Goal: Task Accomplishment & Management: Manage account settings

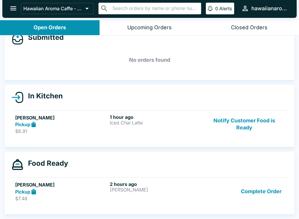
scroll to position [14, 0]
click at [243, 172] on div "Food Ready [PERSON_NAME] Pickup $7.48 2 hours ago Chai Latte Complete Order" at bounding box center [150, 182] width 290 height 63
click at [247, 131] on button "Notify Customer Food is Ready" at bounding box center [244, 124] width 79 height 20
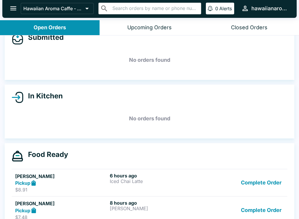
click at [247, 131] on div "In Kitchen No orders found" at bounding box center [150, 111] width 290 height 54
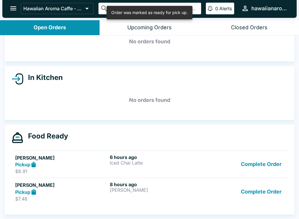
click at [262, 167] on button "Complete Order" at bounding box center [261, 164] width 45 height 20
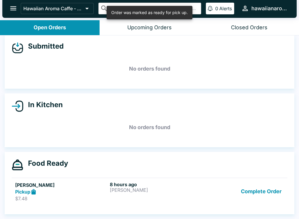
scroll to position [5, 0]
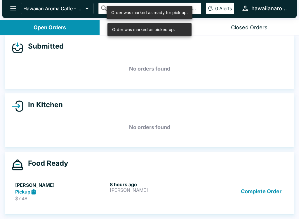
click at [259, 177] on link "[PERSON_NAME] Pickup $7.48 8 hours ago Chai Latte Complete Order" at bounding box center [150, 190] width 276 height 27
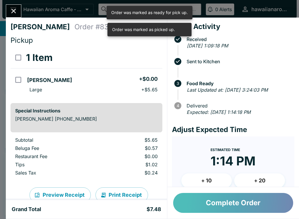
click at [234, 203] on button "Complete Order" at bounding box center [233, 203] width 120 height 20
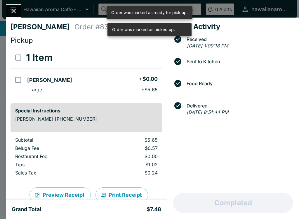
click at [20, 11] on button "Close" at bounding box center [13, 11] width 15 height 13
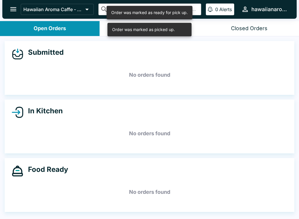
click at [8, 12] on button "open drawer" at bounding box center [13, 9] width 15 height 15
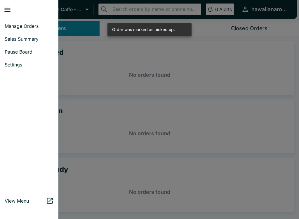
click at [28, 37] on span "Sales Summary" at bounding box center [29, 39] width 49 height 6
select select "03:00"
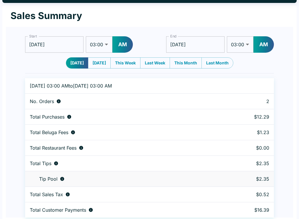
scroll to position [18, 0]
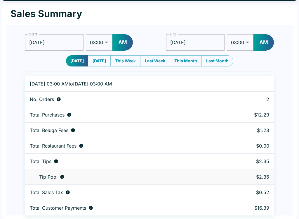
click at [96, 40] on select "01:00 01:30 02:00 02:30 03:00 03:30 04:00 04:30 05:00 05:30 06:00 06:30 07:00 0…" at bounding box center [99, 42] width 27 height 16
click at [107, 46] on select "01:00 01:30 02:00 02:30 03:00 03:30 04:00 04:30 05:00 05:30 06:00 06:30 07:00 0…" at bounding box center [99, 42] width 27 height 16
select select "01:00"
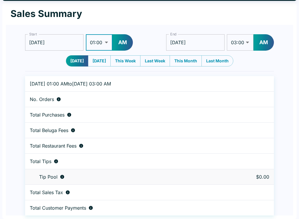
click at [131, 44] on button "AM" at bounding box center [123, 42] width 20 height 16
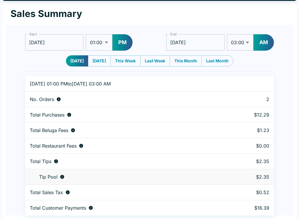
click at [240, 44] on select "01:00 01:30 02:00 02:30 03:00 03:30 04:00 04:30 05:00 05:30 06:00 06:30 07:00 0…" at bounding box center [240, 42] width 27 height 16
click at [263, 42] on button "AM" at bounding box center [264, 42] width 20 height 16
click at [240, 42] on select "01:00 01:30 02:00 02:30 03:00 03:30 04:00 04:30 05:00 05:30 06:00 06:30 07:00 0…" at bounding box center [240, 42] width 27 height 16
select select "09:00"
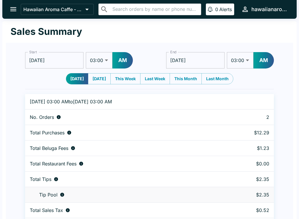
select select "03:00"
